Goal: Navigation & Orientation: Go to known website

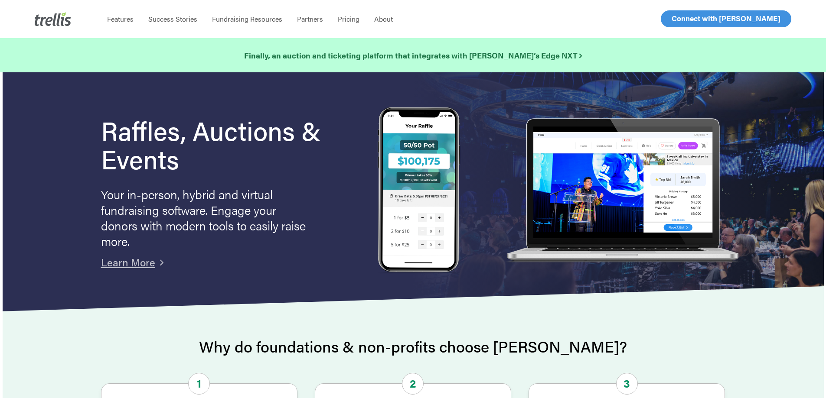
click at [688, 20] on span "Log In" at bounding box center [681, 18] width 21 height 10
